Goal: Task Accomplishment & Management: Manage account settings

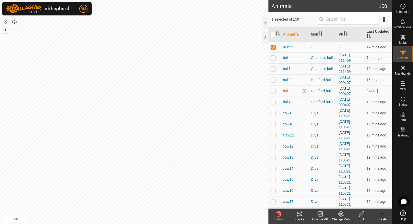
click at [362, 213] on icon at bounding box center [361, 214] width 6 height 6
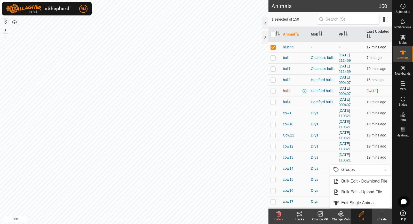
click at [318, 43] on td "-" at bounding box center [322, 47] width 28 height 10
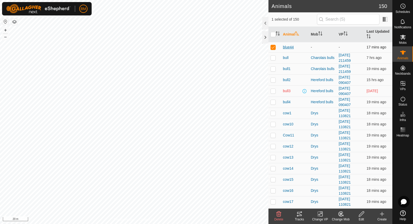
click at [288, 45] on span "blue44" at bounding box center [288, 47] width 11 height 5
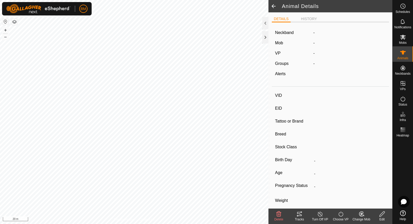
type input "blue44"
type input "-"
type input "Hereford"
type input "-"
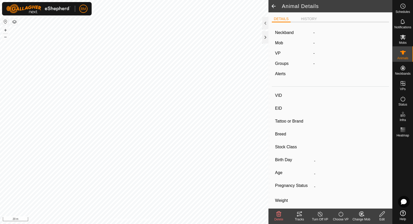
type input "0 kg"
type input "-"
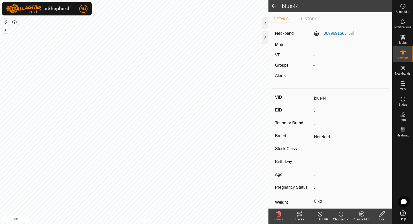
click at [380, 215] on icon at bounding box center [382, 214] width 6 height 6
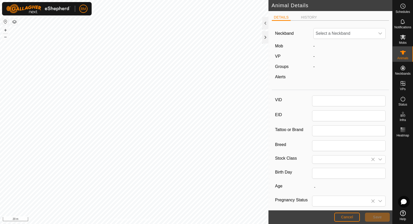
type input "blue44"
type input "Hereford"
type input "0"
click at [350, 217] on span "Cancel" at bounding box center [347, 217] width 12 height 4
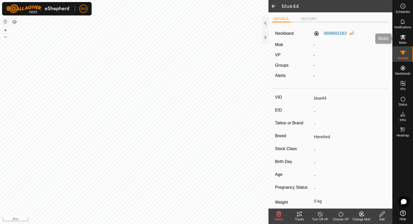
click at [400, 39] on icon at bounding box center [403, 37] width 6 height 5
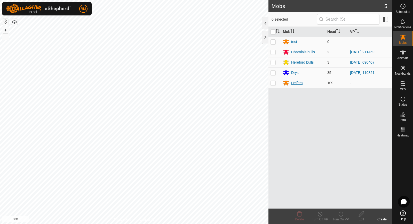
click at [300, 81] on div "Heifers" at bounding box center [296, 82] width 11 height 5
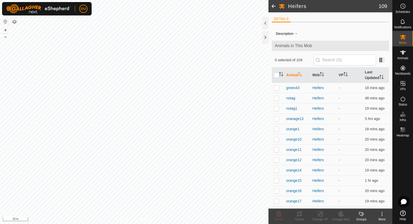
click at [381, 214] on icon at bounding box center [382, 214] width 6 height 6
click at [376, 205] on link "Edit Mob Detail" at bounding box center [366, 203] width 51 height 10
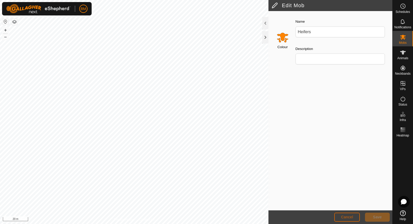
click at [356, 217] on button "Cancel" at bounding box center [347, 217] width 26 height 9
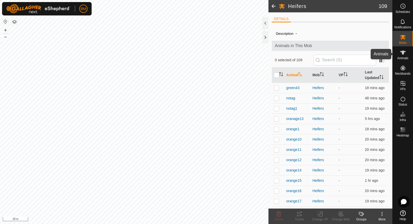
click at [402, 51] on icon at bounding box center [403, 53] width 6 height 4
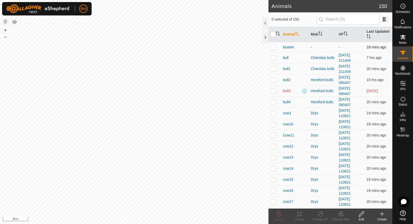
click at [272, 46] on p-checkbox at bounding box center [272, 47] width 5 height 4
click at [340, 215] on icon at bounding box center [339, 216] width 1 height 2
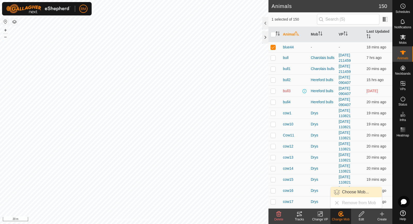
click at [346, 194] on link "Choose Mob..." at bounding box center [355, 192] width 51 height 10
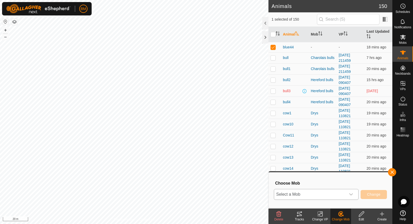
click at [335, 195] on span "Select a Mob" at bounding box center [310, 195] width 72 height 10
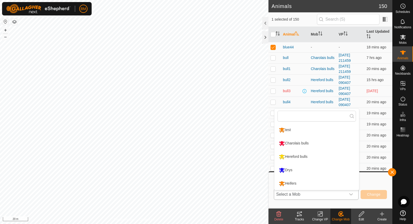
click at [330, 181] on li "Heifers" at bounding box center [316, 183] width 85 height 13
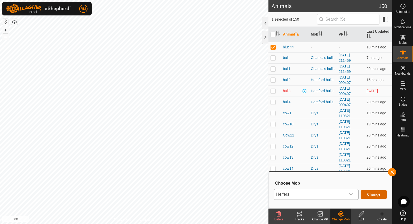
click at [377, 196] on span "Change" at bounding box center [373, 195] width 13 height 4
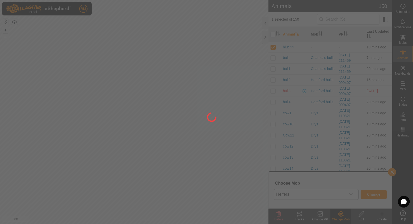
checkbox input "false"
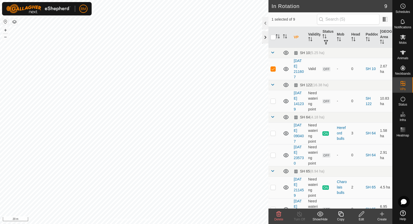
click at [263, 34] on div at bounding box center [265, 37] width 6 height 12
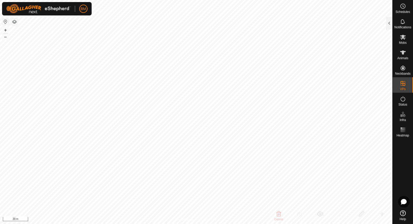
checkbox input "false"
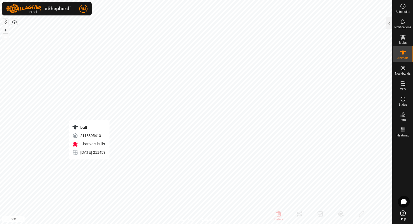
checkbox input "true"
checkbox input "false"
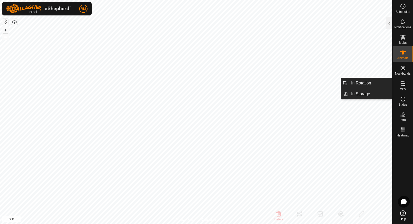
click at [404, 84] on icon at bounding box center [402, 83] width 5 height 5
click at [381, 82] on link "In Rotation" at bounding box center [370, 83] width 44 height 10
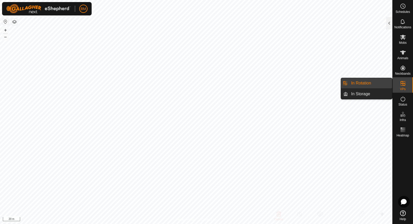
click at [404, 85] on icon at bounding box center [402, 83] width 6 height 6
click at [373, 91] on link "In Storage" at bounding box center [370, 94] width 44 height 10
click at [402, 85] on icon at bounding box center [402, 83] width 6 height 6
click at [378, 82] on link "In Rotation" at bounding box center [370, 83] width 44 height 10
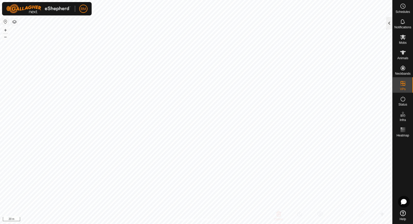
click at [389, 17] on div at bounding box center [389, 23] width 6 height 12
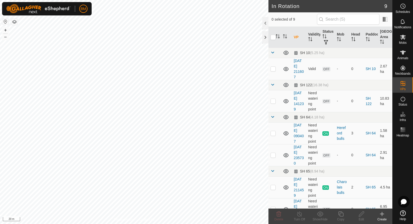
click at [381, 216] on icon at bounding box center [382, 214] width 6 height 6
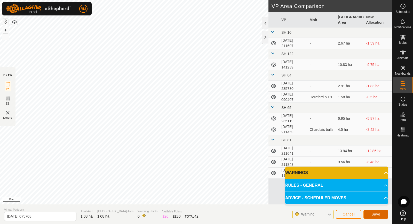
click at [371, 218] on button "Save" at bounding box center [375, 214] width 25 height 9
